Goal: Transaction & Acquisition: Purchase product/service

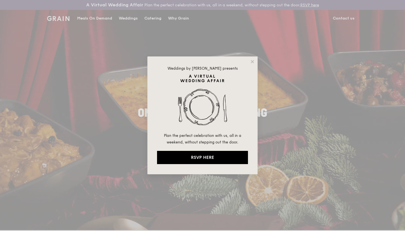
click at [255, 62] on div "Weddings by [PERSON_NAME] presents Plan the perfect celebration with us, all in…" at bounding box center [202, 115] width 110 height 118
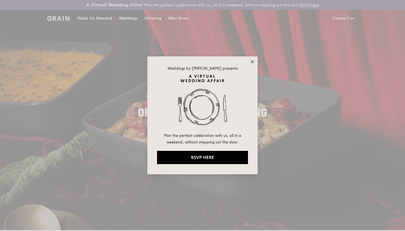
click at [254, 61] on icon at bounding box center [252, 61] width 5 height 5
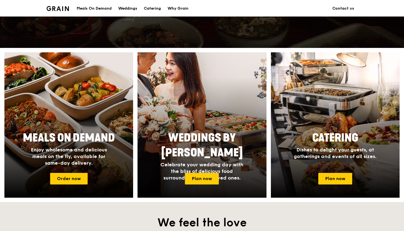
scroll to position [186, 0]
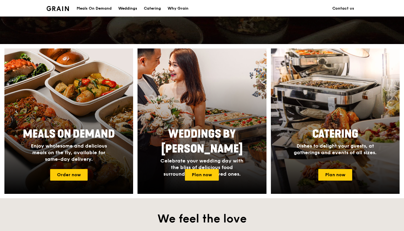
click at [340, 122] on div at bounding box center [335, 121] width 142 height 160
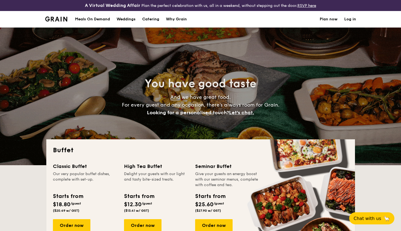
select select
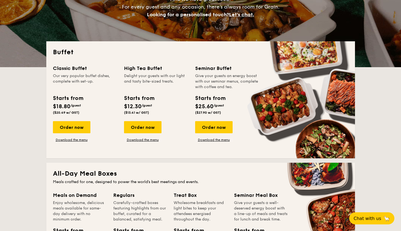
scroll to position [98, 0]
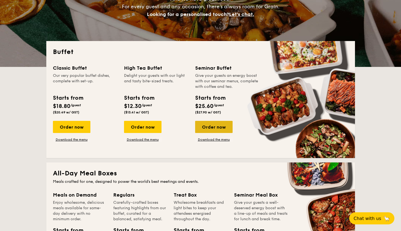
click at [204, 123] on div "Order now" at bounding box center [213, 127] width 37 height 12
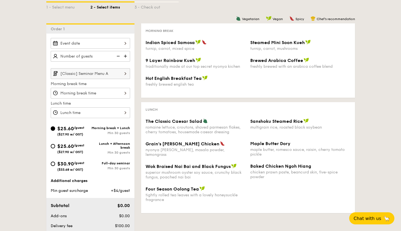
scroll to position [123, 0]
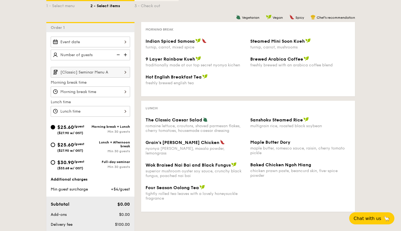
select select
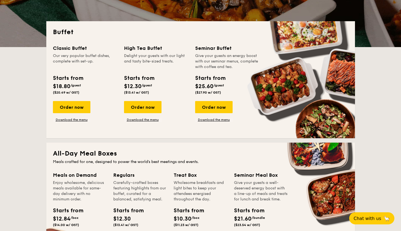
scroll to position [120, 0]
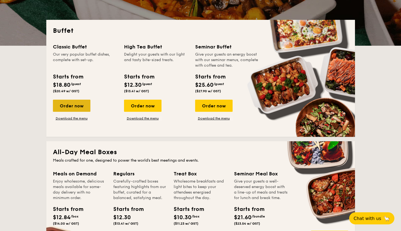
click at [80, 112] on div "Order now" at bounding box center [71, 106] width 37 height 12
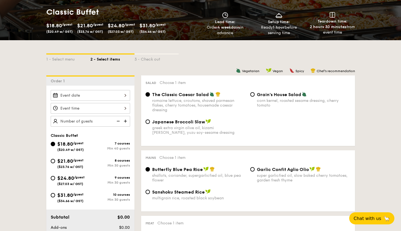
scroll to position [94, 0]
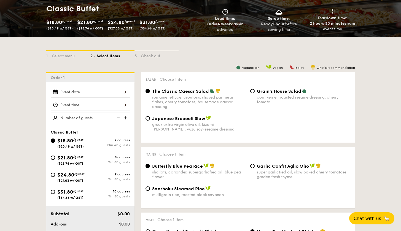
click at [80, 180] on span "($27.03 w/ GST)" at bounding box center [70, 181] width 26 height 4
click at [55, 177] on input "$24.80 /guest ($27.03 w/ GST) 9 courses Min 30 guests" at bounding box center [53, 175] width 4 height 4
radio input "true"
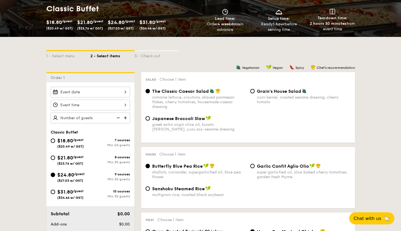
radio input "true"
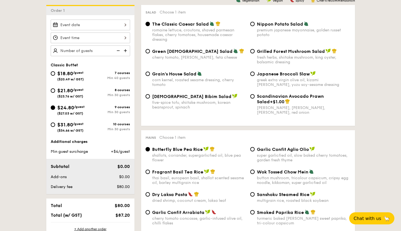
scroll to position [162, 0]
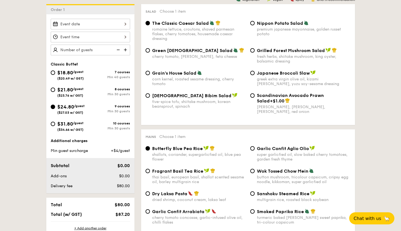
click at [78, 95] on span "($23.76 w/ GST)" at bounding box center [70, 96] width 26 height 4
click at [55, 92] on input "$21.80 /guest ($23.76 w/ GST) 8 courses Min 30 guests" at bounding box center [53, 90] width 4 height 4
radio input "true"
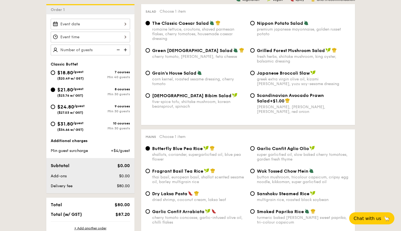
radio input "true"
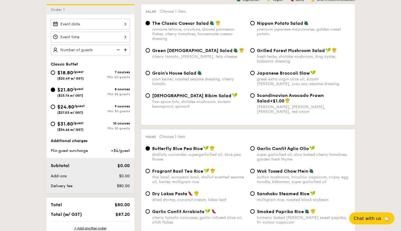
click at [71, 109] on span "$24.80" at bounding box center [65, 107] width 17 height 6
click at [55, 109] on input "$24.80 /guest ($27.03 w/ GST) 9 courses Min 30 guests" at bounding box center [53, 107] width 4 height 4
radio input "true"
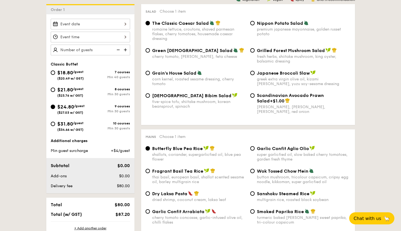
radio input "true"
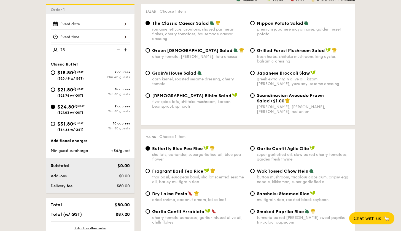
type input "75 guests"
click at [103, 58] on div "75 guests Classic Buffet $18.80 /guest ($20.49 w/ GST) 7 courses Min 40 guests …" at bounding box center [90, 103] width 88 height 179
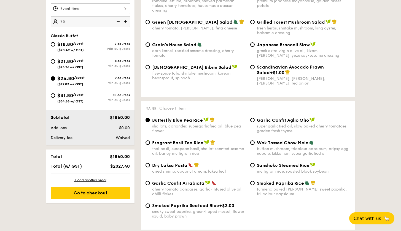
scroll to position [191, 0]
click at [54, 61] on input "$21.80 /guest ($23.76 w/ GST) 8 courses Min 30 guests" at bounding box center [53, 61] width 4 height 4
radio input "true"
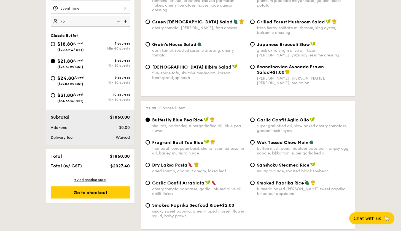
radio input "true"
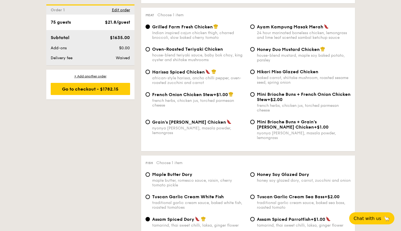
scroll to position [540, 0]
